Goal: Browse casually: Explore the website without a specific task or goal

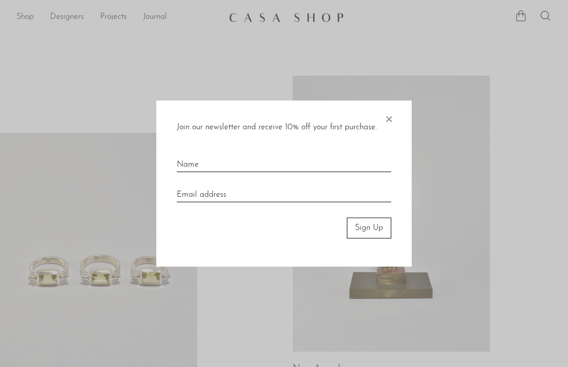
click at [424, 145] on div at bounding box center [284, 183] width 568 height 367
click at [389, 117] on span "×" at bounding box center [389, 117] width 10 height 33
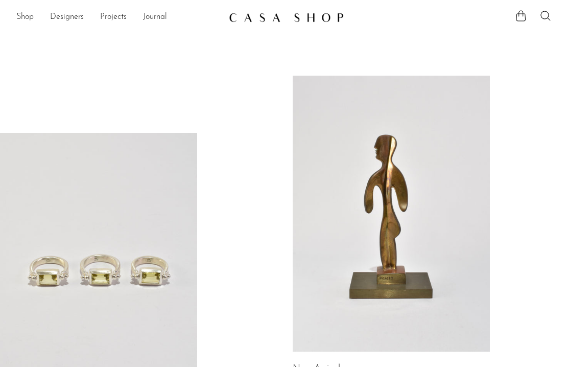
click at [384, 142] on link at bounding box center [391, 214] width 197 height 276
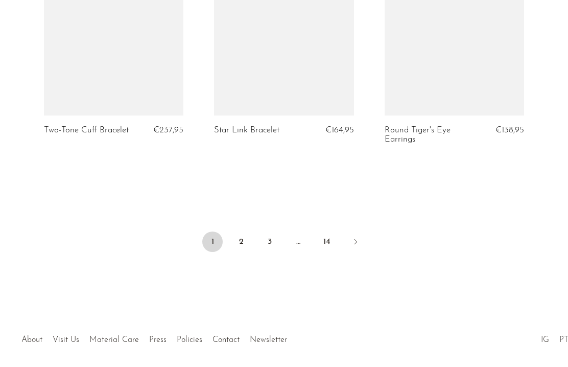
scroll to position [2945, 0]
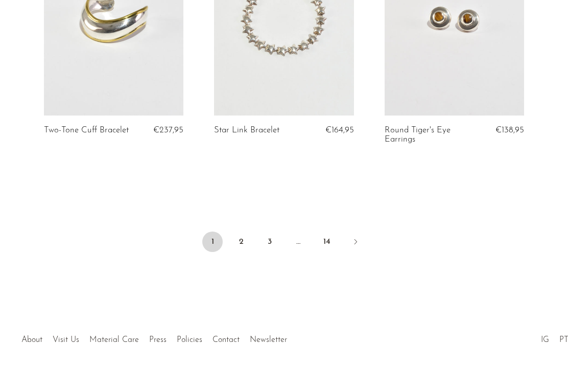
click at [355, 237] on icon "Next" at bounding box center [355, 241] width 8 height 8
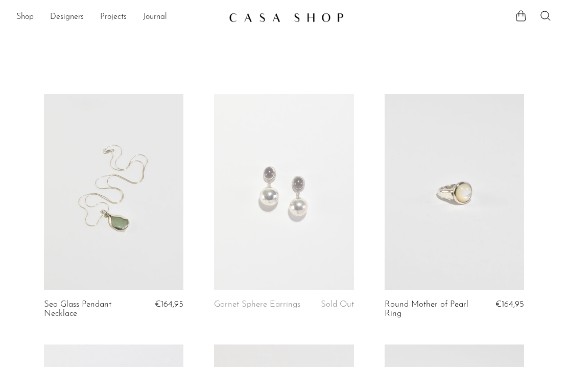
click at [23, 16] on link "Shop" at bounding box center [24, 17] width 17 height 13
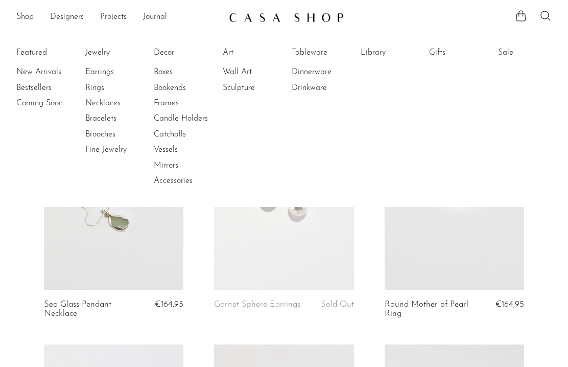
click at [368, 56] on link "Library" at bounding box center [399, 52] width 77 height 11
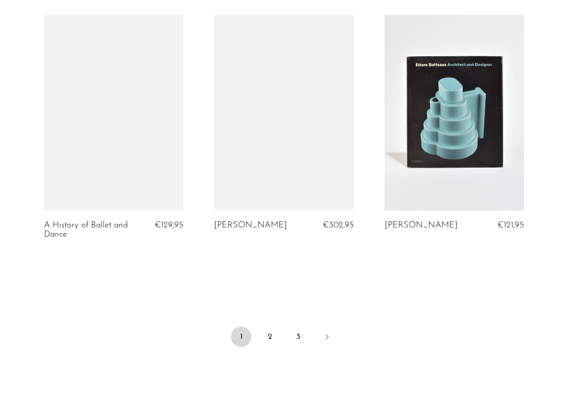
scroll to position [2832, 0]
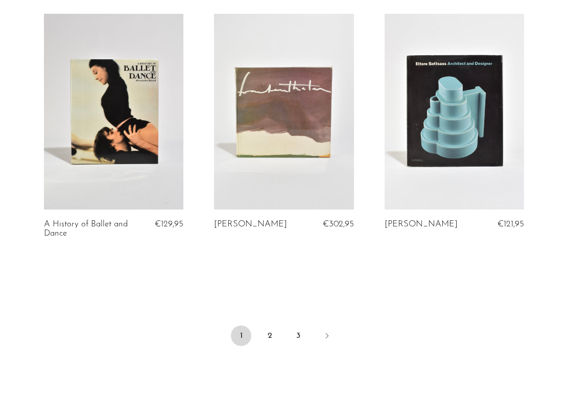
click at [328, 326] on link "Next" at bounding box center [327, 336] width 20 height 22
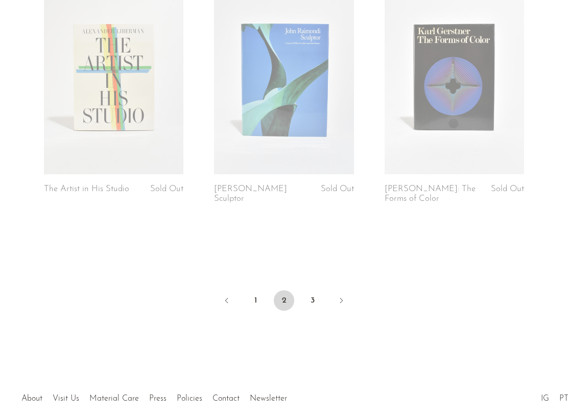
scroll to position [2867, 0]
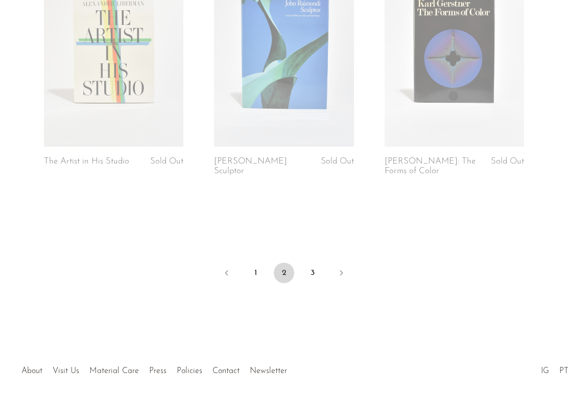
click at [315, 262] on link "3" at bounding box center [312, 272] width 20 height 20
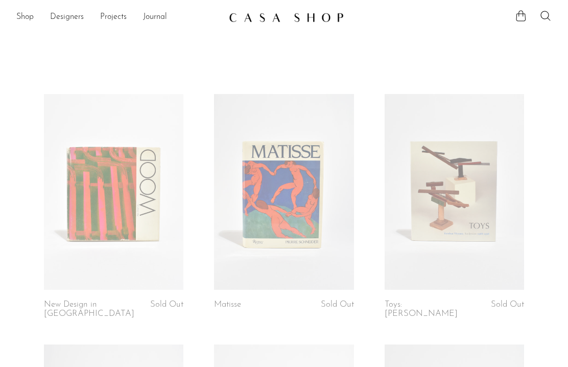
click at [25, 17] on link "Shop" at bounding box center [24, 17] width 17 height 13
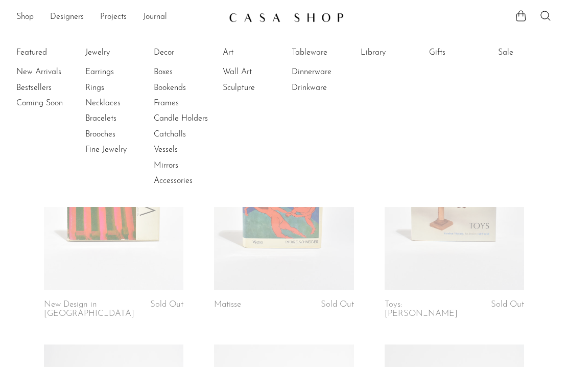
click at [37, 77] on link "New Arrivals" at bounding box center [54, 71] width 77 height 11
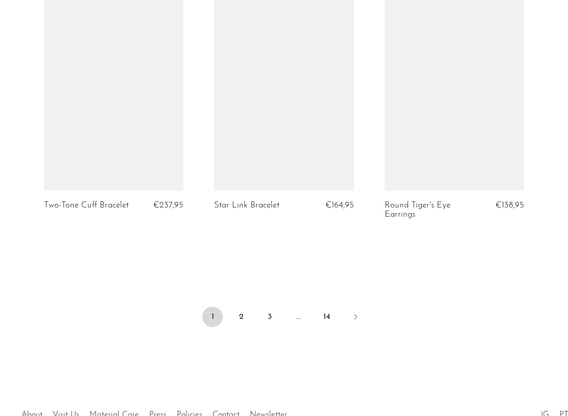
scroll to position [2875, 0]
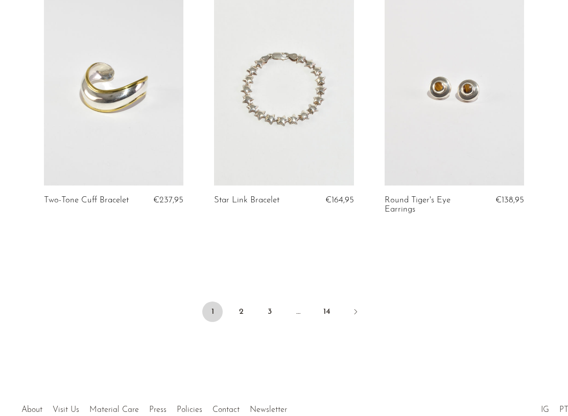
click at [241, 301] on link "2" at bounding box center [241, 311] width 20 height 20
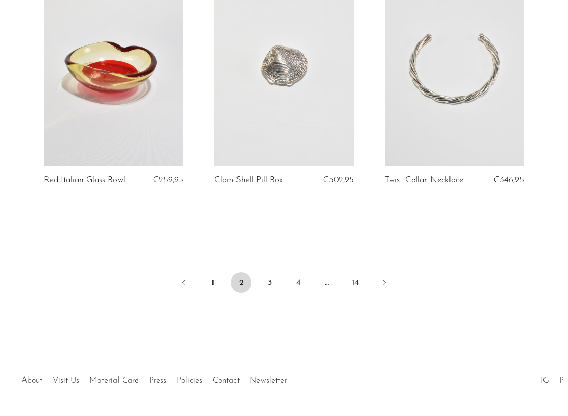
scroll to position [2867, 0]
click at [273, 280] on link "3" at bounding box center [269, 282] width 20 height 20
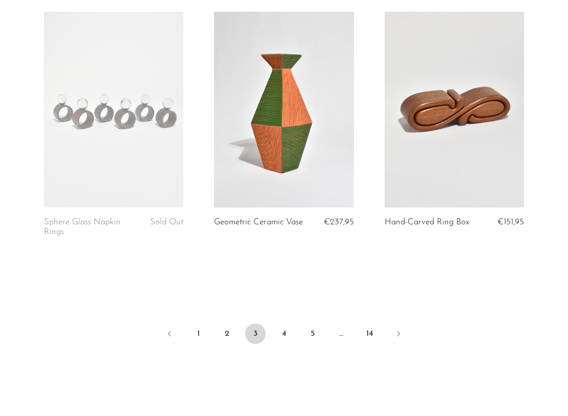
scroll to position [2832, 0]
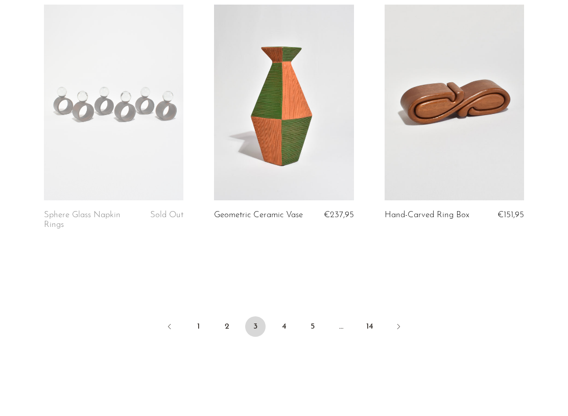
click at [397, 324] on icon "Next" at bounding box center [398, 326] width 3 height 5
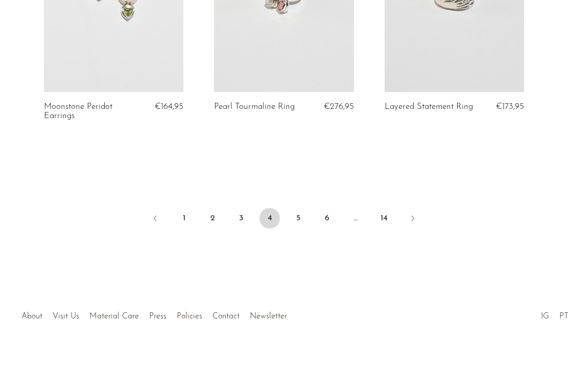
scroll to position [2931, 0]
click at [410, 216] on icon "Next" at bounding box center [413, 218] width 8 height 8
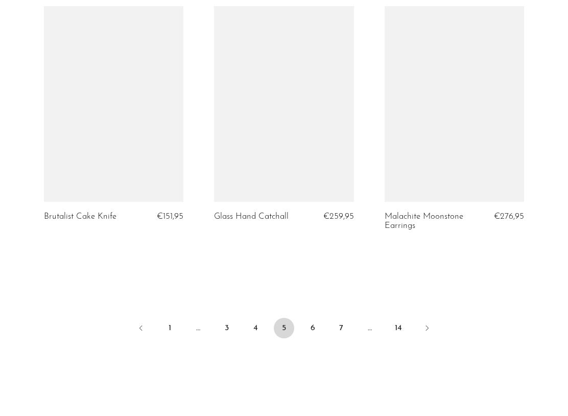
scroll to position [2828, 0]
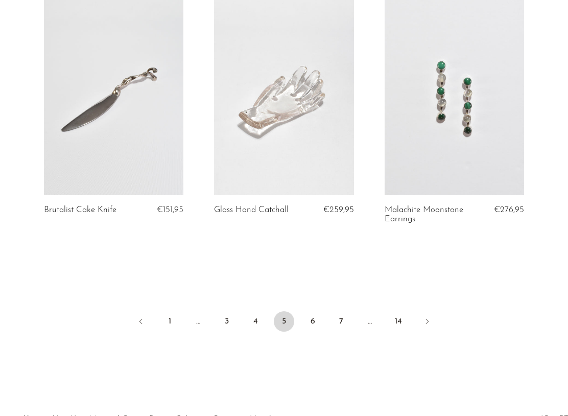
click at [427, 319] on icon "Next" at bounding box center [427, 321] width 3 height 5
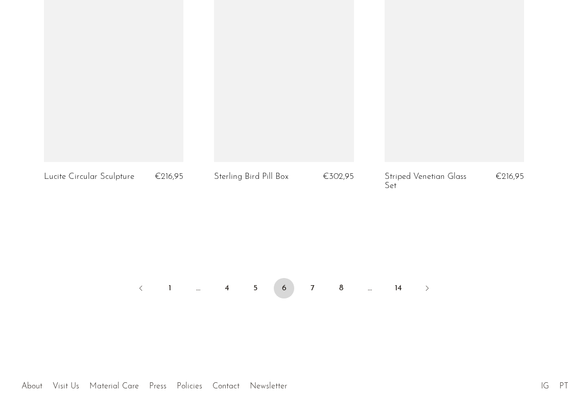
scroll to position [2882, 0]
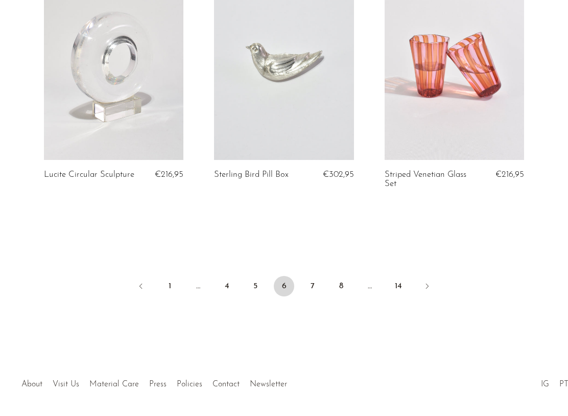
click at [431, 276] on link "Next" at bounding box center [427, 287] width 20 height 22
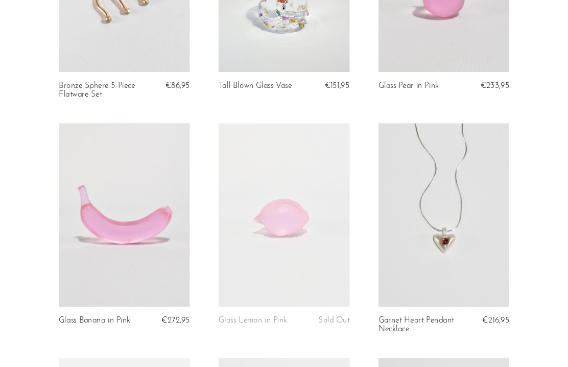
scroll to position [2230, 0]
